Goal: Register for event/course

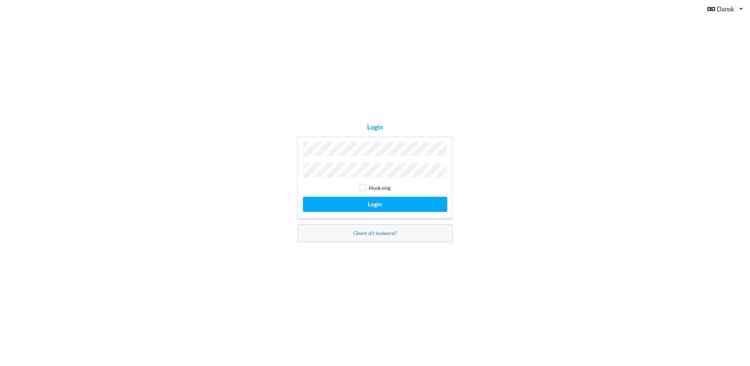
click at [303, 197] on button "Login" at bounding box center [375, 204] width 144 height 15
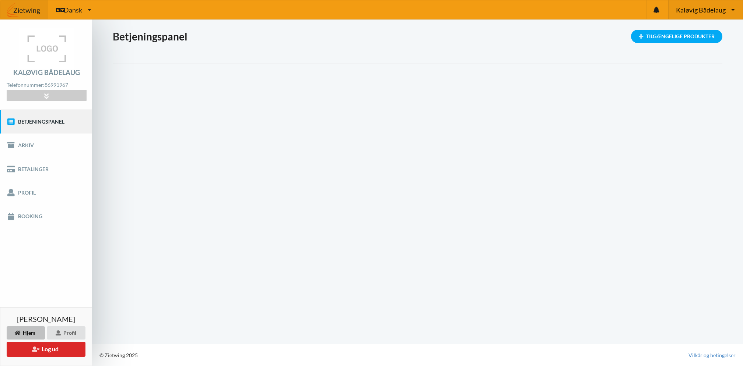
click at [710, 7] on span "Kaløvig Bådelaug" at bounding box center [701, 10] width 50 height 7
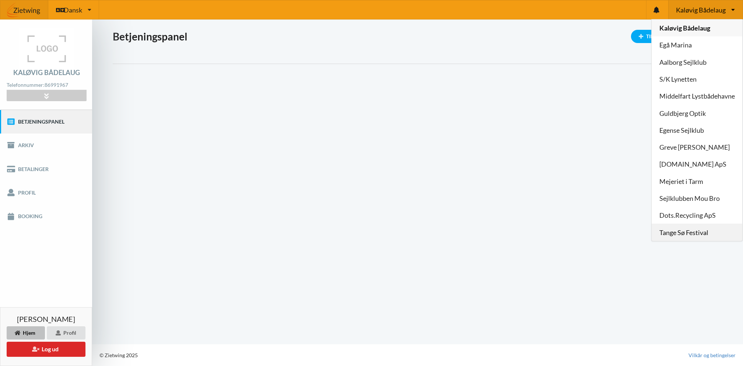
click at [670, 228] on link "Tange Sø Festival" at bounding box center [697, 232] width 91 height 17
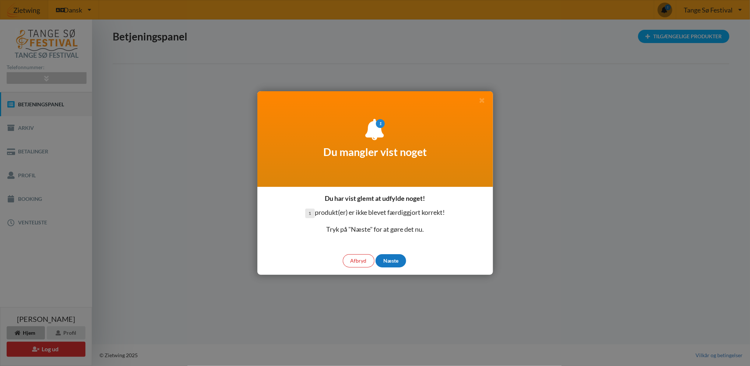
click at [390, 260] on div "Næste" at bounding box center [391, 260] width 31 height 13
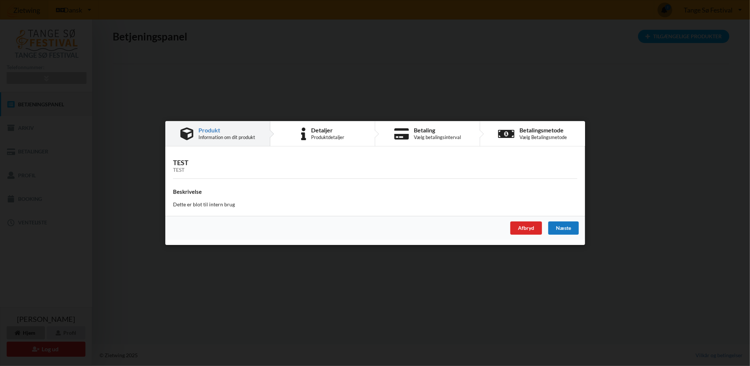
click at [565, 225] on div "Næste" at bounding box center [563, 228] width 31 height 13
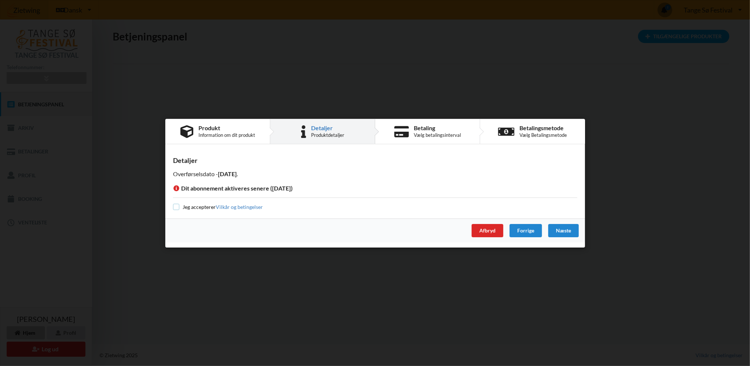
click at [177, 207] on input "checkbox" at bounding box center [176, 207] width 6 height 6
checkbox input "true"
click at [558, 228] on div "Næste" at bounding box center [563, 230] width 31 height 13
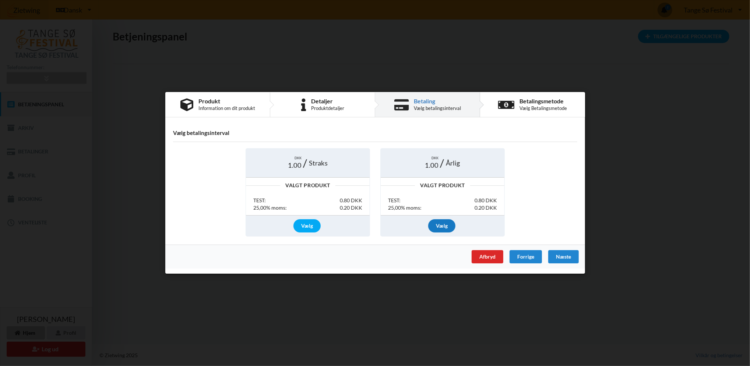
click at [440, 224] on div "Vælg" at bounding box center [441, 226] width 27 height 13
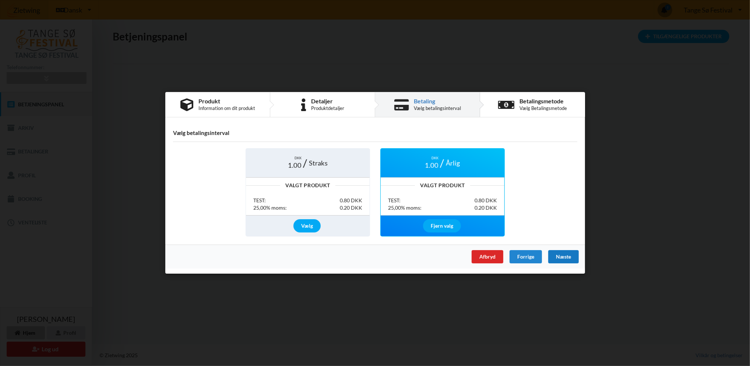
click at [568, 256] on div "Næste" at bounding box center [563, 257] width 31 height 13
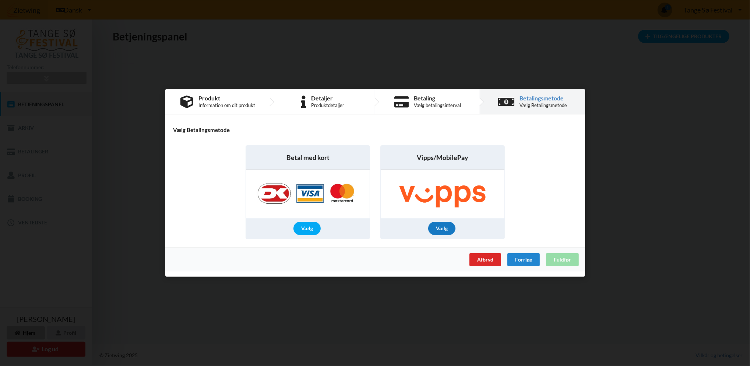
click at [445, 229] on div "Vælg" at bounding box center [441, 228] width 27 height 13
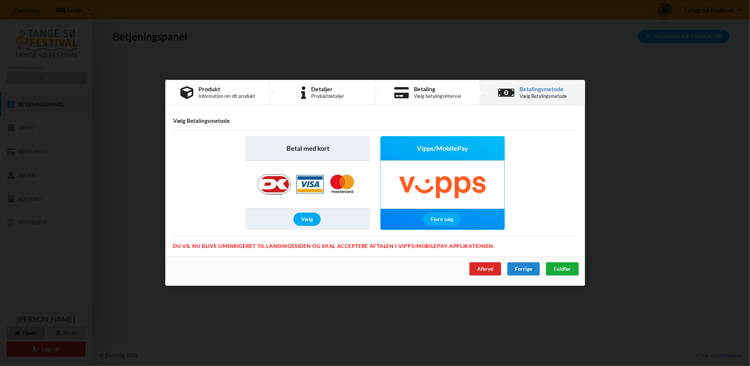
click at [564, 267] on span "Fuldfør" at bounding box center [562, 269] width 17 height 6
click at [449, 221] on div "Fjern valg" at bounding box center [442, 219] width 38 height 13
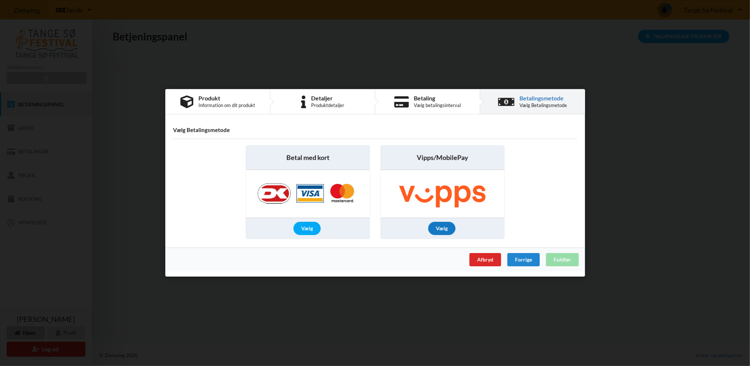
click at [440, 228] on div "Vælg" at bounding box center [441, 228] width 27 height 13
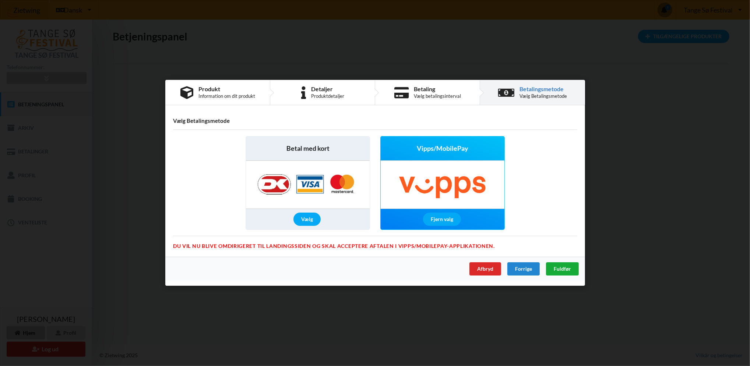
click at [562, 267] on span "Fuldfør" at bounding box center [562, 269] width 17 height 6
click at [492, 268] on div "Afbryd" at bounding box center [485, 269] width 32 height 13
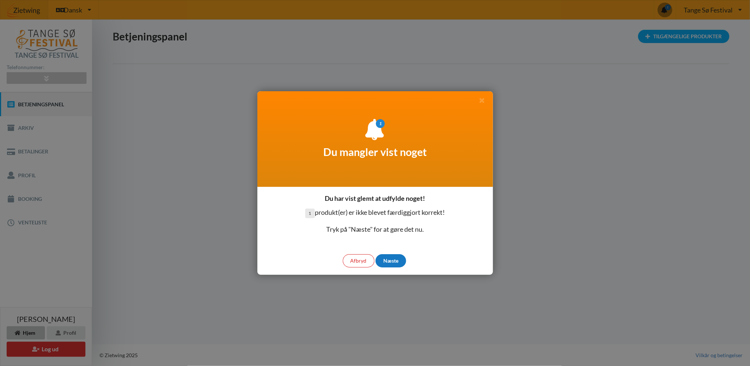
click at [393, 262] on div "Næste" at bounding box center [391, 260] width 31 height 13
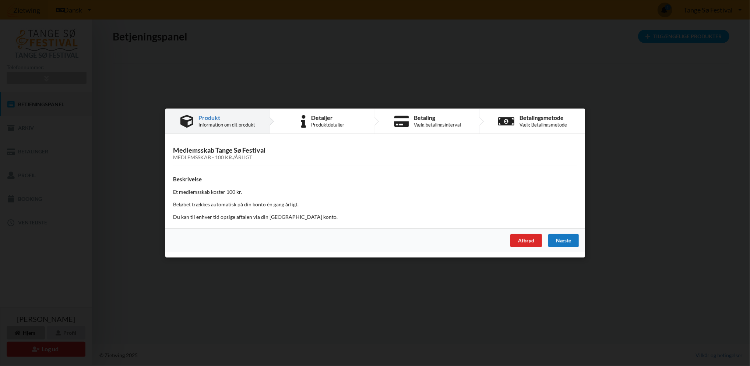
click at [569, 236] on div "Næste" at bounding box center [563, 240] width 31 height 13
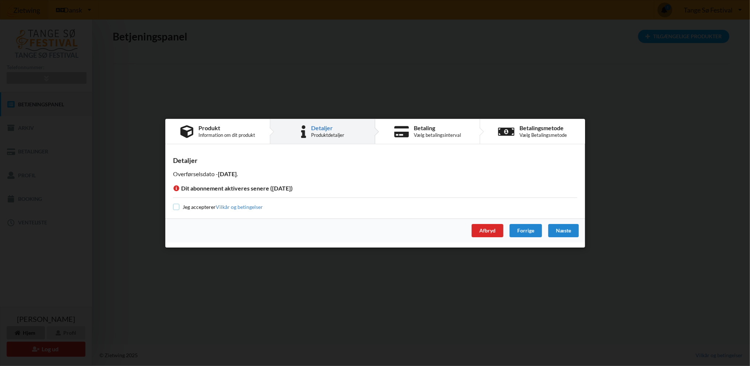
click at [178, 206] on input "checkbox" at bounding box center [176, 207] width 6 height 6
checkbox input "true"
click at [570, 231] on div "Næste" at bounding box center [563, 230] width 31 height 13
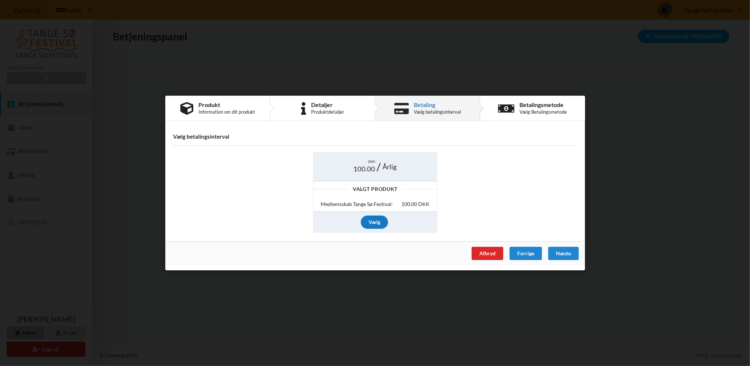
click at [378, 220] on div "Vælg" at bounding box center [374, 222] width 27 height 13
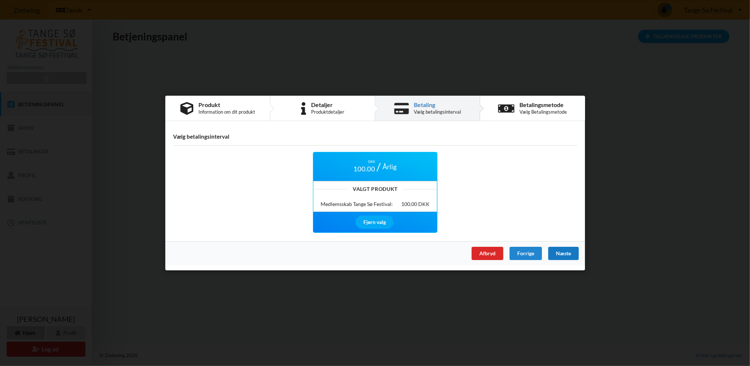
click at [567, 257] on div "Næste" at bounding box center [563, 253] width 31 height 13
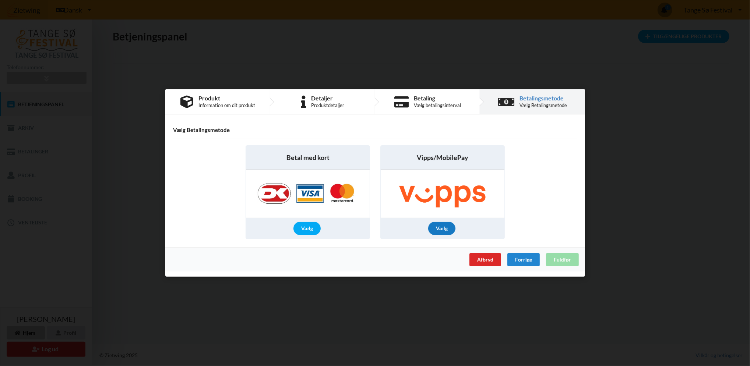
click at [445, 228] on div "Vælg" at bounding box center [441, 228] width 27 height 13
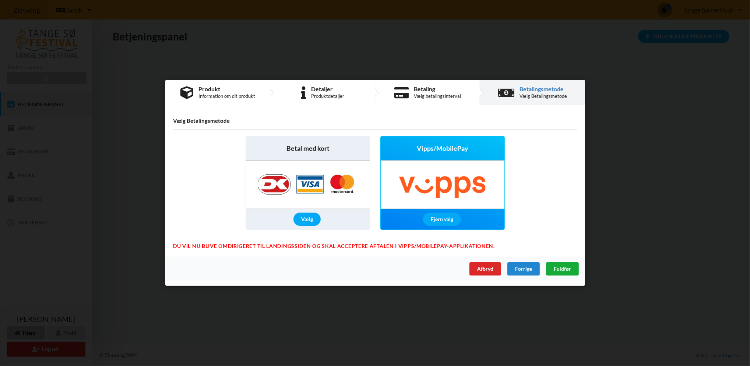
click at [566, 267] on span "Fuldfør" at bounding box center [562, 269] width 17 height 6
click at [435, 218] on div "Fjern valg" at bounding box center [442, 219] width 38 height 13
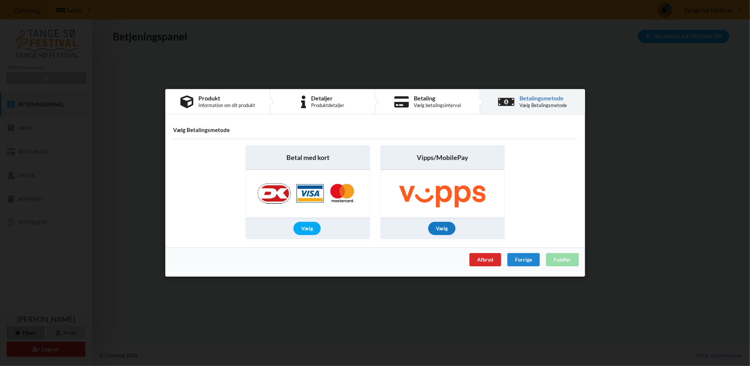
click at [441, 228] on div "Vælg" at bounding box center [441, 228] width 27 height 13
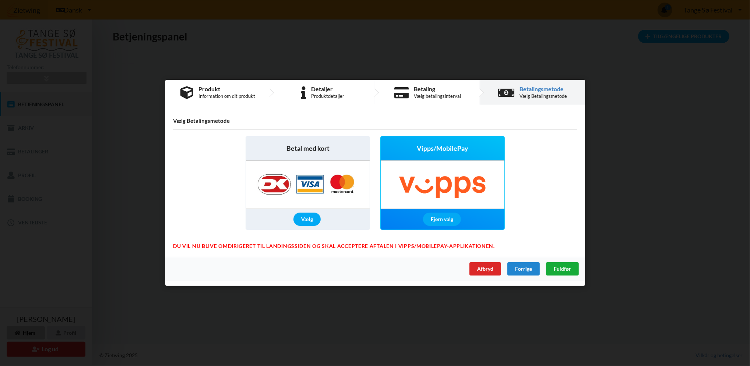
click at [561, 269] on span "Fuldfør" at bounding box center [562, 269] width 17 height 6
click at [487, 269] on div "Afbryd" at bounding box center [485, 269] width 32 height 13
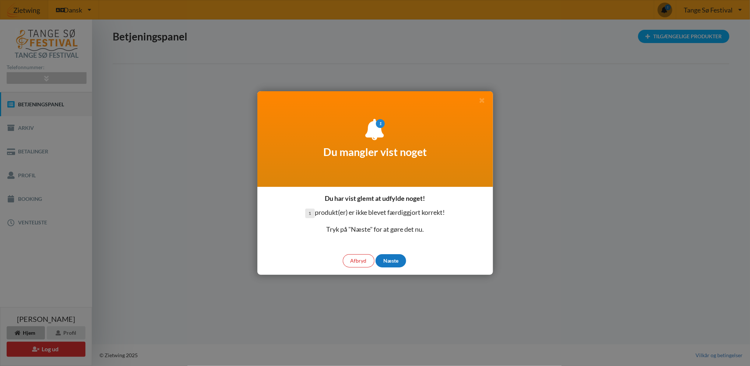
click at [396, 260] on div "Næste" at bounding box center [391, 260] width 31 height 13
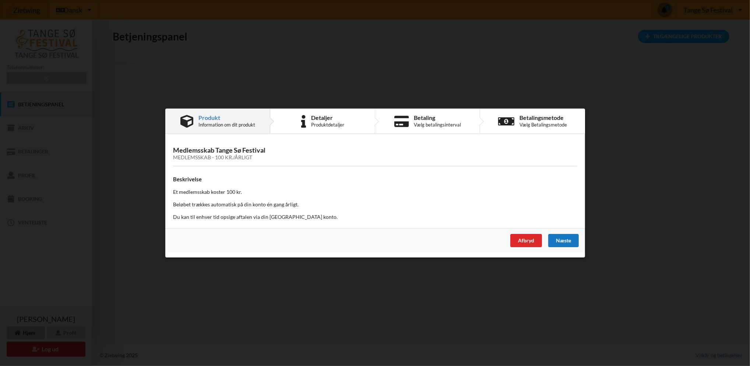
click at [565, 239] on div "Næste" at bounding box center [563, 240] width 31 height 13
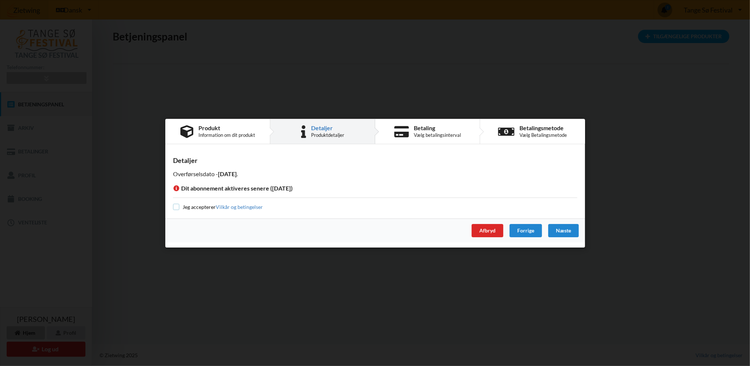
click at [177, 208] on input "checkbox" at bounding box center [176, 207] width 6 height 6
checkbox input "true"
click at [565, 230] on div "Næste" at bounding box center [563, 230] width 31 height 13
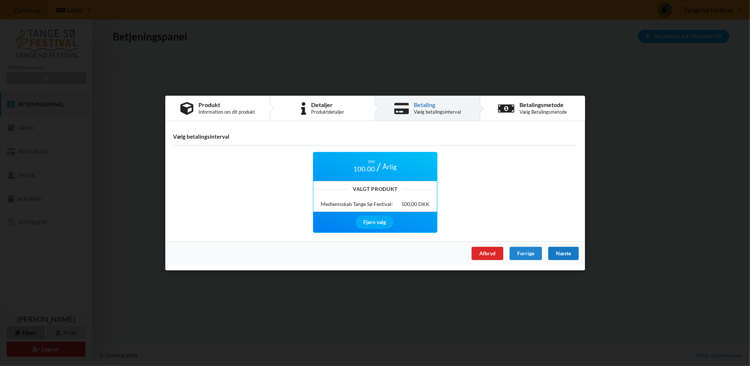
click at [565, 252] on div "Næste" at bounding box center [563, 253] width 31 height 13
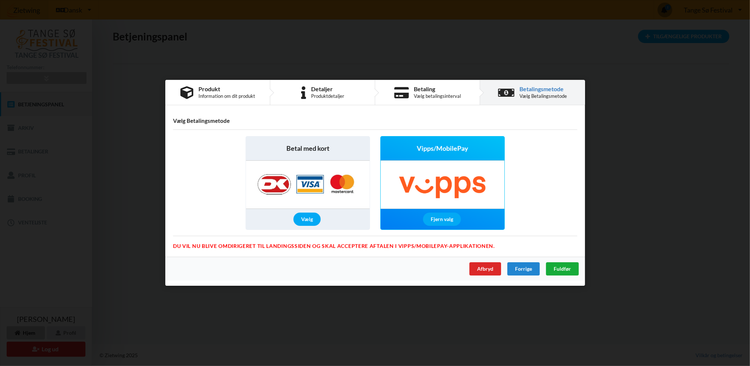
click at [563, 271] on span "Fuldfør" at bounding box center [562, 269] width 17 height 6
click at [488, 270] on div "Afbryd" at bounding box center [485, 269] width 32 height 13
